Goal: Task Accomplishment & Management: Manage account settings

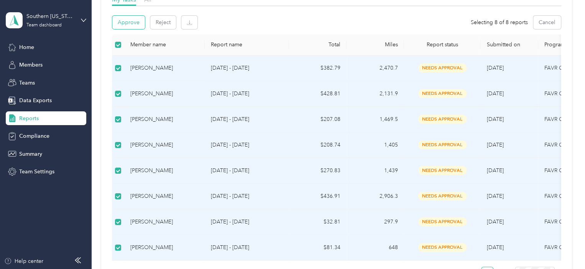
scroll to position [128, 0]
click at [156, 72] on td "[PERSON_NAME]" at bounding box center [164, 68] width 80 height 26
click at [158, 63] on div "[PERSON_NAME]" at bounding box center [164, 67] width 68 height 8
click at [121, 47] on th at bounding box center [118, 44] width 12 height 21
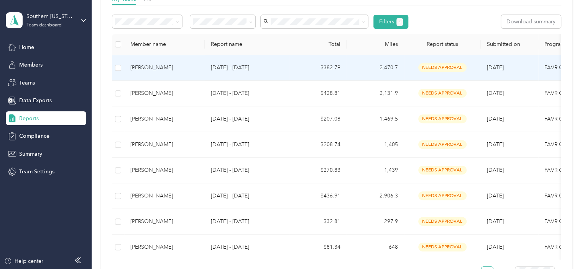
click at [143, 66] on div "[PERSON_NAME]" at bounding box center [164, 68] width 68 height 8
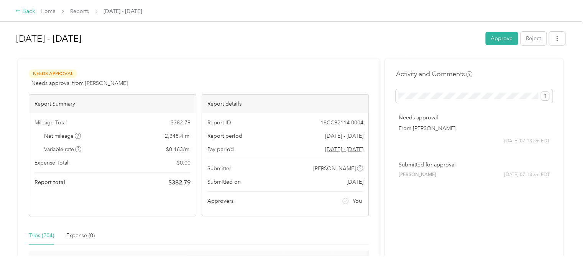
click at [26, 11] on div "Back" at bounding box center [25, 11] width 20 height 9
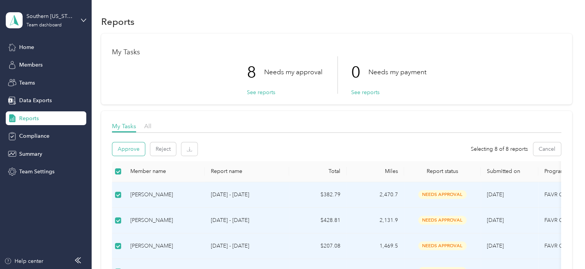
click at [129, 149] on button "Approve" at bounding box center [128, 148] width 33 height 13
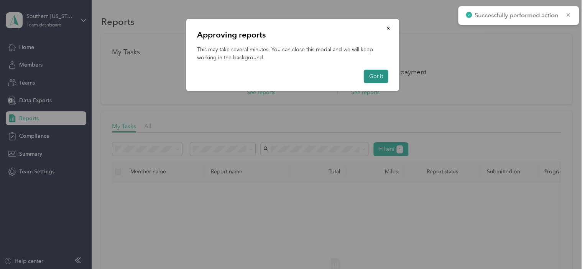
drag, startPoint x: 380, startPoint y: 79, endPoint x: 367, endPoint y: 72, distance: 14.1
click at [380, 79] on button "Got it" at bounding box center [375, 76] width 25 height 13
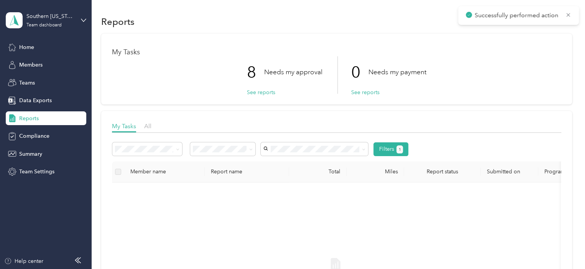
click at [78, 20] on div "Southern [US_STATE] Team dashboard" at bounding box center [46, 20] width 80 height 27
click at [44, 79] on div "Personal dashboard" at bounding box center [36, 80] width 48 height 8
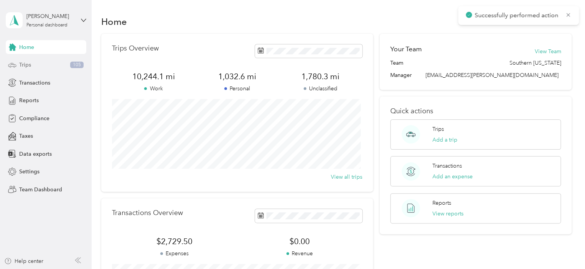
click at [38, 65] on div "Trips 105" at bounding box center [46, 65] width 80 height 14
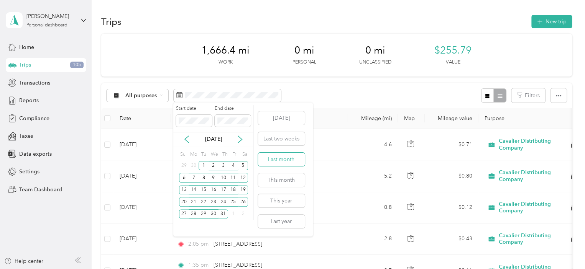
click at [280, 161] on button "Last month" at bounding box center [281, 159] width 47 height 13
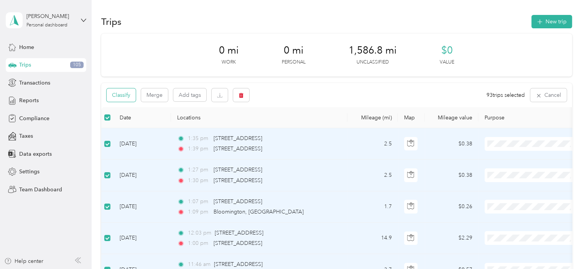
click at [114, 97] on button "Classify" at bounding box center [120, 94] width 29 height 13
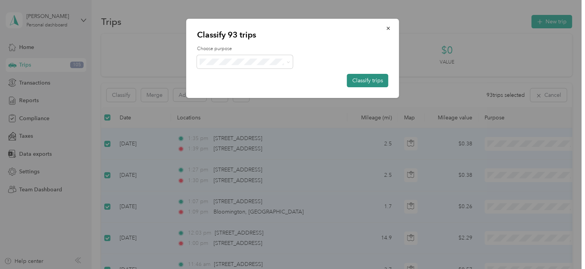
click at [353, 76] on button "Classify trips" at bounding box center [367, 80] width 41 height 13
click at [283, 65] on span at bounding box center [286, 62] width 6 height 8
click at [289, 62] on icon at bounding box center [287, 62] width 3 height 3
click at [282, 77] on li "Cavalier Distributing Company" at bounding box center [247, 75] width 102 height 13
click at [376, 76] on button "Classify trips" at bounding box center [367, 80] width 41 height 13
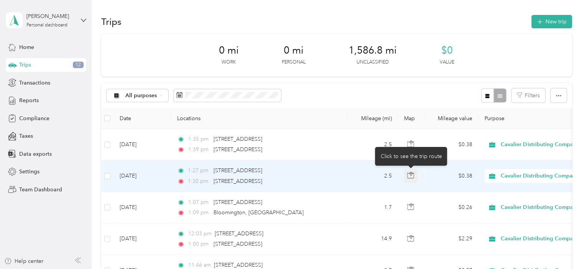
click at [409, 176] on icon "button" at bounding box center [410, 175] width 7 height 7
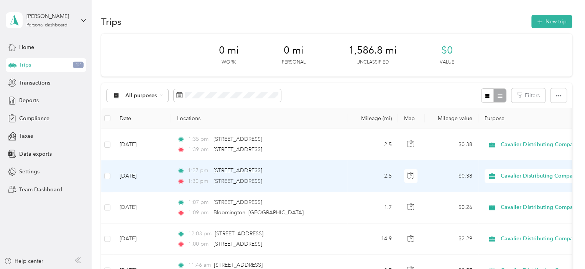
click at [334, 178] on div "1:30 pm [STREET_ADDRESS]" at bounding box center [257, 181] width 161 height 8
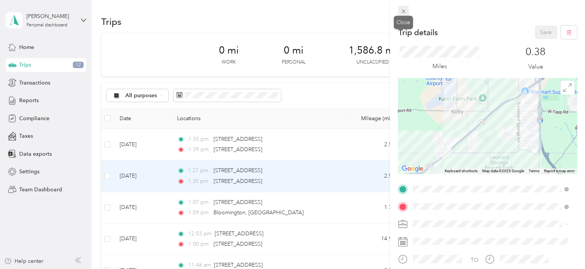
click at [404, 12] on icon at bounding box center [403, 11] width 7 height 7
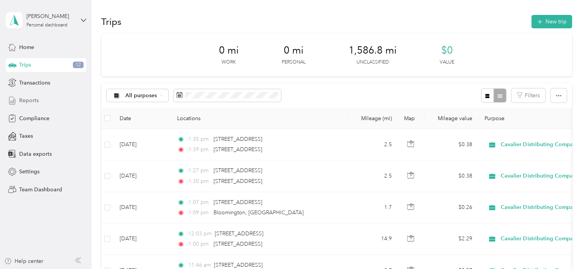
click at [49, 99] on div "Reports" at bounding box center [46, 101] width 80 height 14
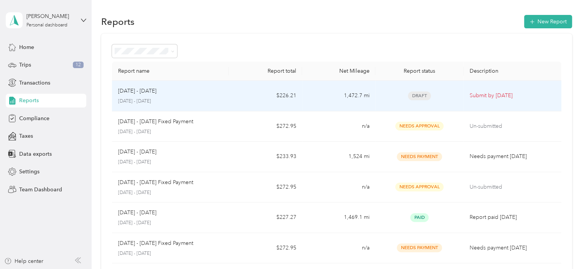
click at [172, 103] on p "[DATE] - [DATE]" at bounding box center [170, 101] width 105 height 7
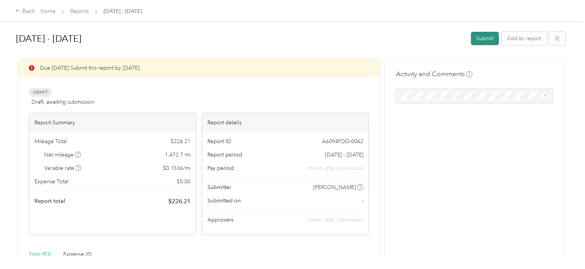
click at [481, 37] on button "Submit" at bounding box center [484, 38] width 28 height 13
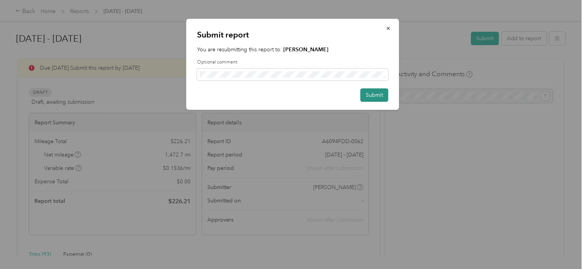
click at [367, 92] on button "Submit" at bounding box center [374, 94] width 28 height 13
